Goal: Task Accomplishment & Management: Manage account settings

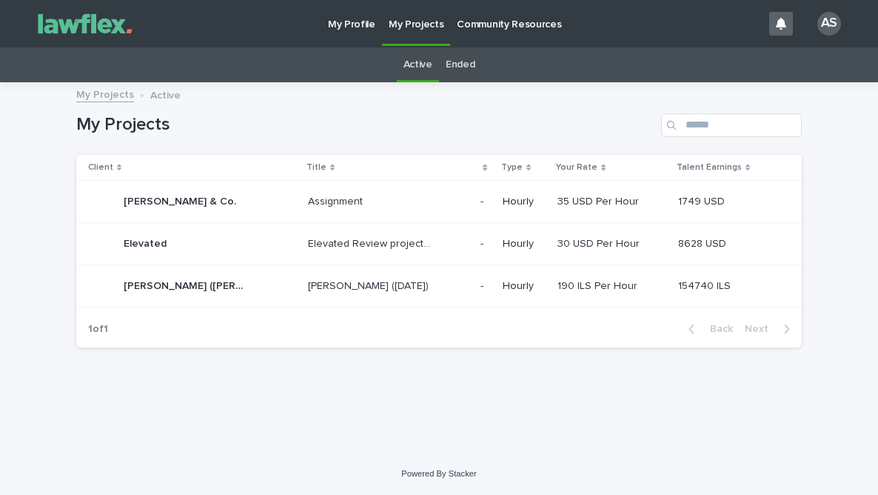
click at [370, 292] on p "[PERSON_NAME] ([DATE])" at bounding box center [370, 285] width 124 height 16
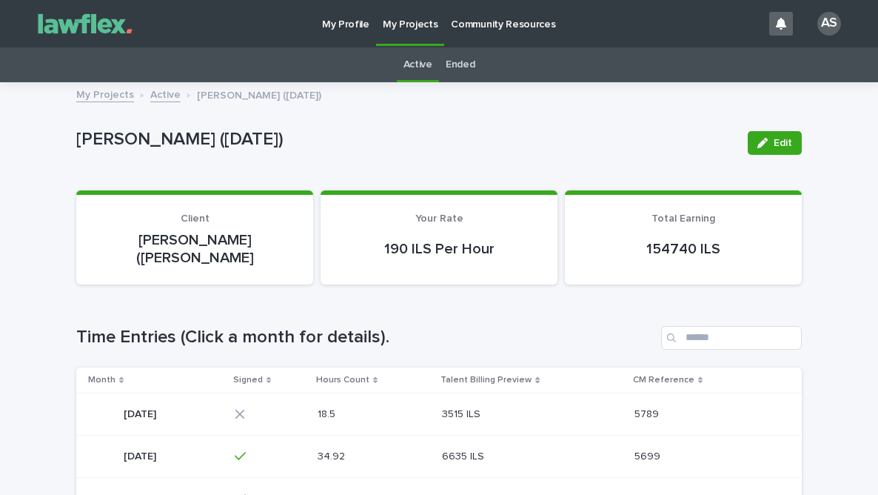
click at [437, 392] on td "18.5 18.5" at bounding box center [374, 413] width 125 height 42
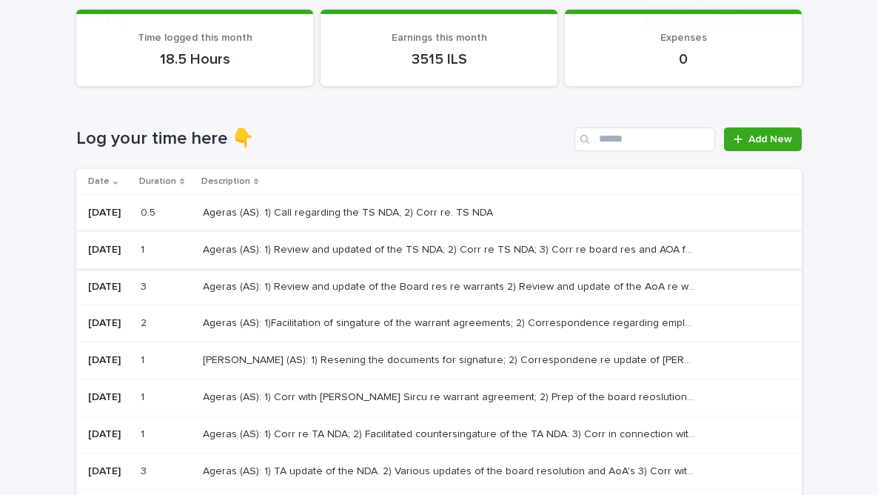
scroll to position [148, 0]
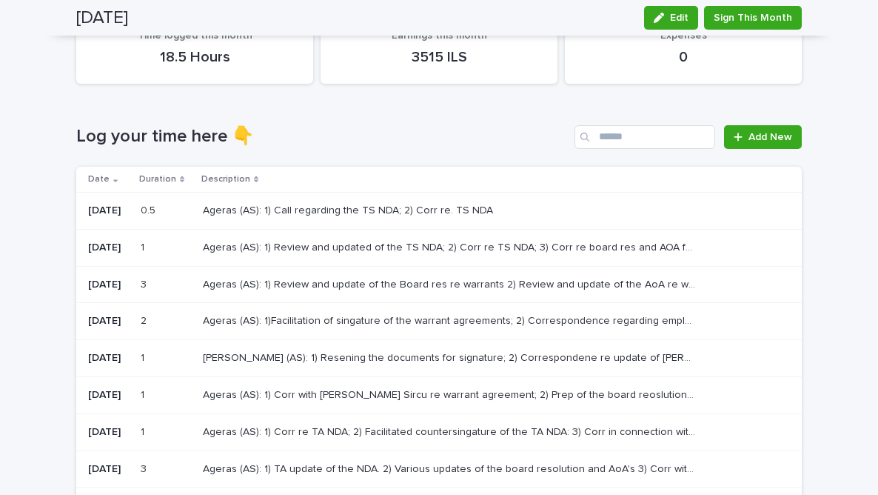
click at [345, 247] on p "Ageras (AS): 1) Review and updated of the TS NDA; 2) Corr re TS NDA; 3) Corr re…" at bounding box center [451, 246] width 497 height 16
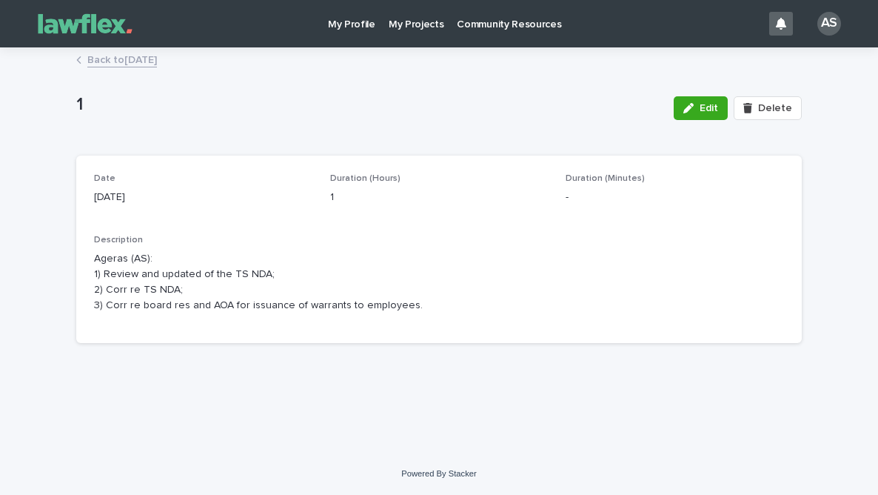
drag, startPoint x: 489, startPoint y: 307, endPoint x: 93, endPoint y: 256, distance: 399.3
click at [93, 256] on div "Date [DATE] Duration (Hours) 1 Duration (Minutes) - Description Ageras (AS): 1)…" at bounding box center [439, 248] width 726 height 187
copy p "Ageras (AS): 1) Review and updated of the TS NDA; 2) Corr re TS NDA; 3) Corr re…"
click at [141, 63] on link "Back to [DATE]" at bounding box center [122, 58] width 70 height 17
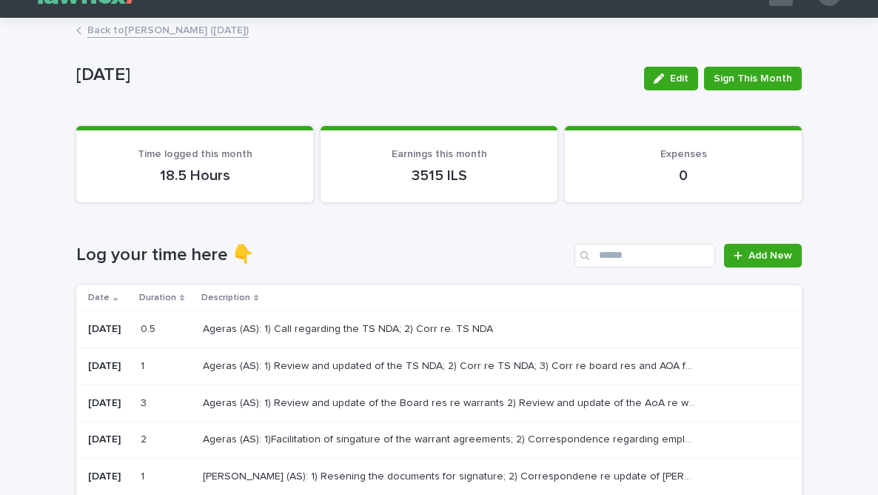
scroll to position [74, 0]
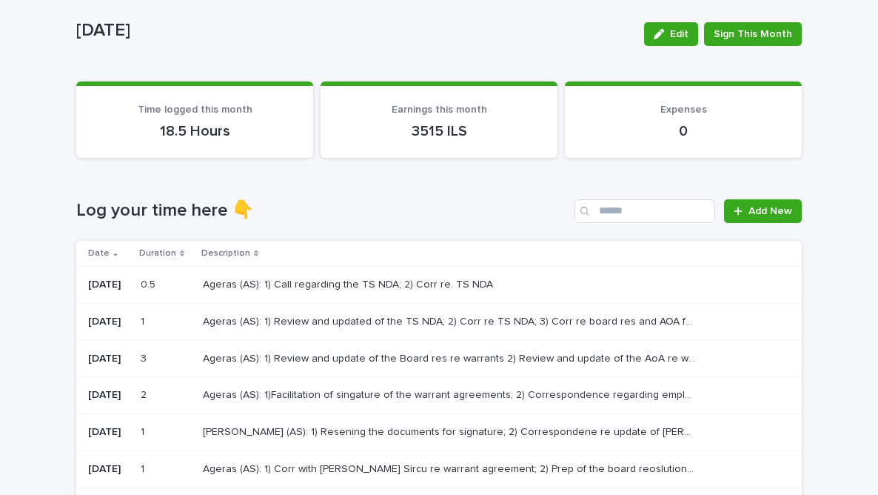
click at [305, 281] on p "Ageras (AS): 1) Call regarding the TS NDA; 2) Corr re. TS NDA" at bounding box center [349, 283] width 293 height 16
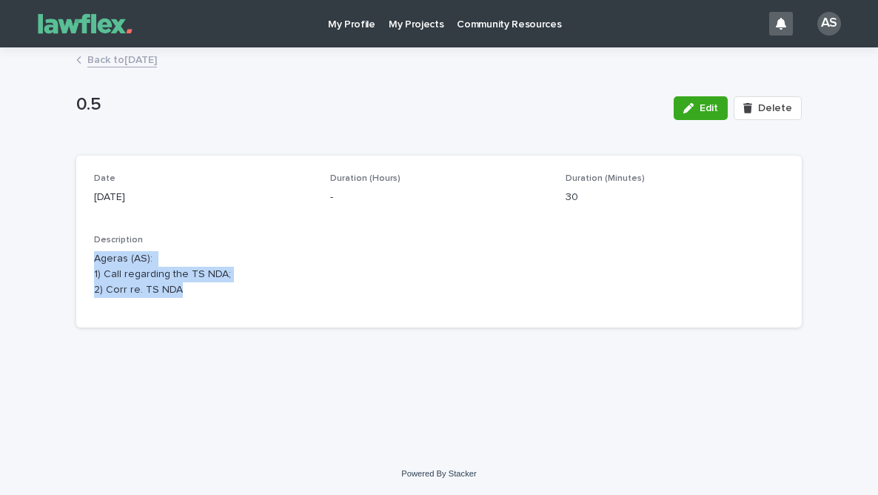
drag, startPoint x: 221, startPoint y: 295, endPoint x: 92, endPoint y: 256, distance: 134.7
click at [92, 256] on div "Date [DATE] Duration (Hours) - Duration (Minutes) 30 Description Ageras (AS): 1…" at bounding box center [439, 241] width 726 height 172
copy p "Ageras (AS): 1) Call regarding the TS NDA; 2) Corr re. TS NDA"
